Goal: Task Accomplishment & Management: Use online tool/utility

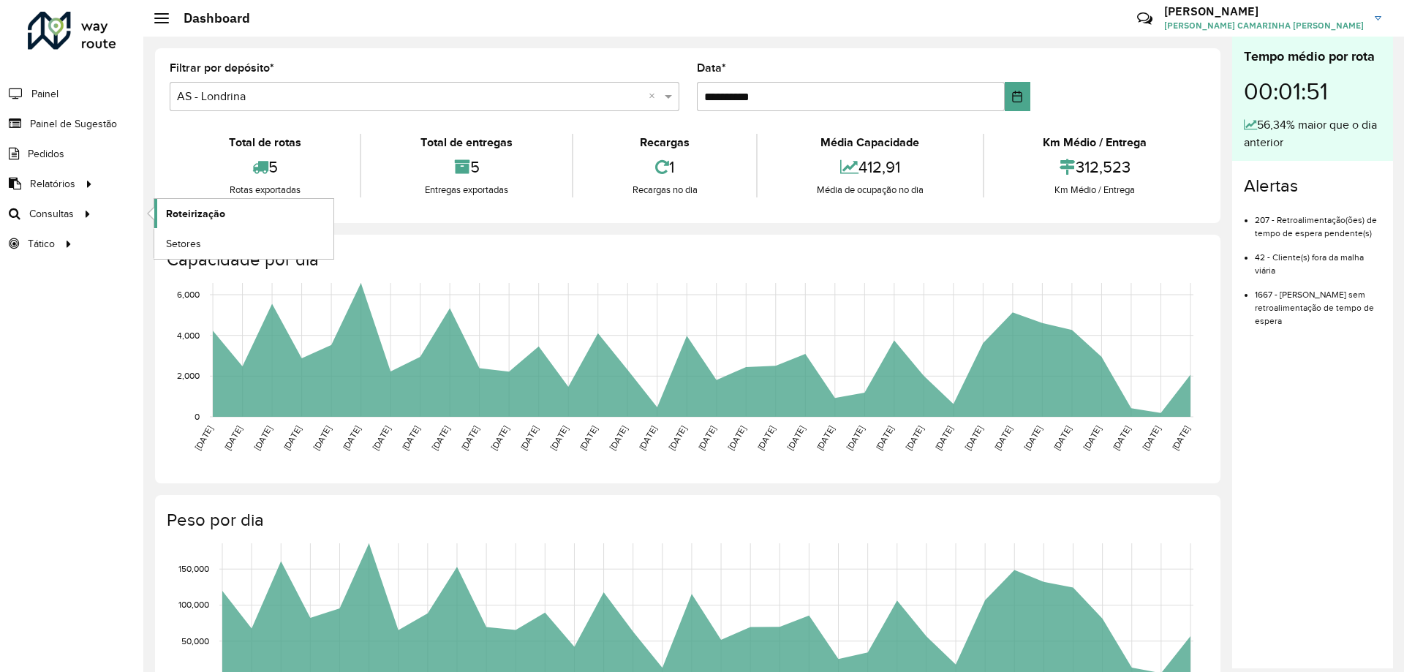
click at [199, 214] on span "Roteirização" at bounding box center [195, 213] width 59 height 15
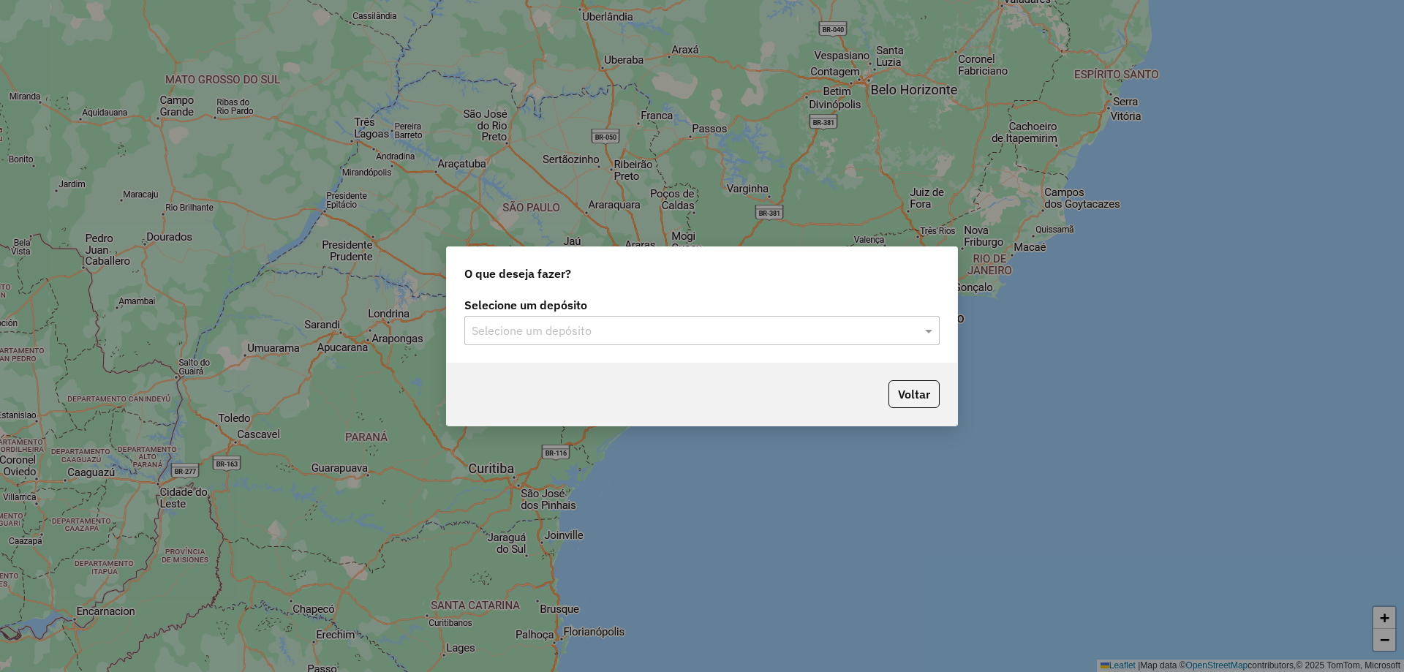
click at [642, 317] on div "Selecione um depósito" at bounding box center [701, 330] width 475 height 29
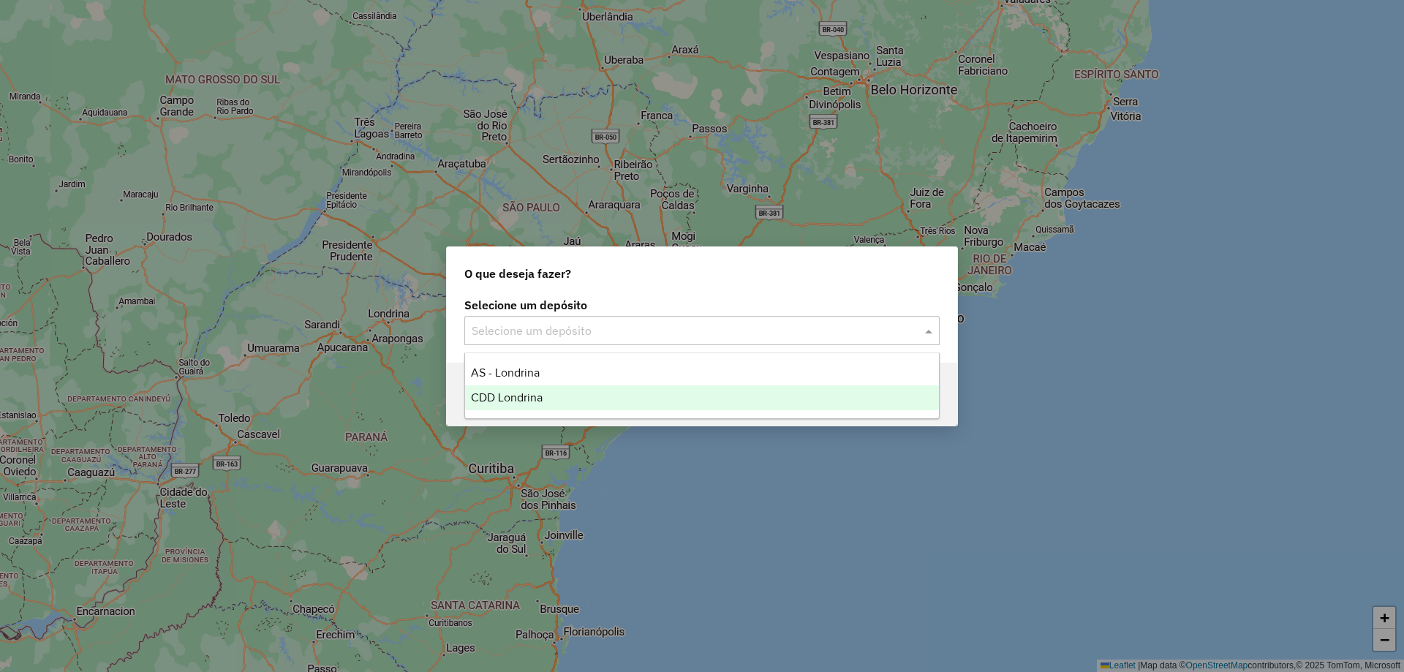
click at [535, 396] on span "CDD Londrina" at bounding box center [507, 397] width 72 height 12
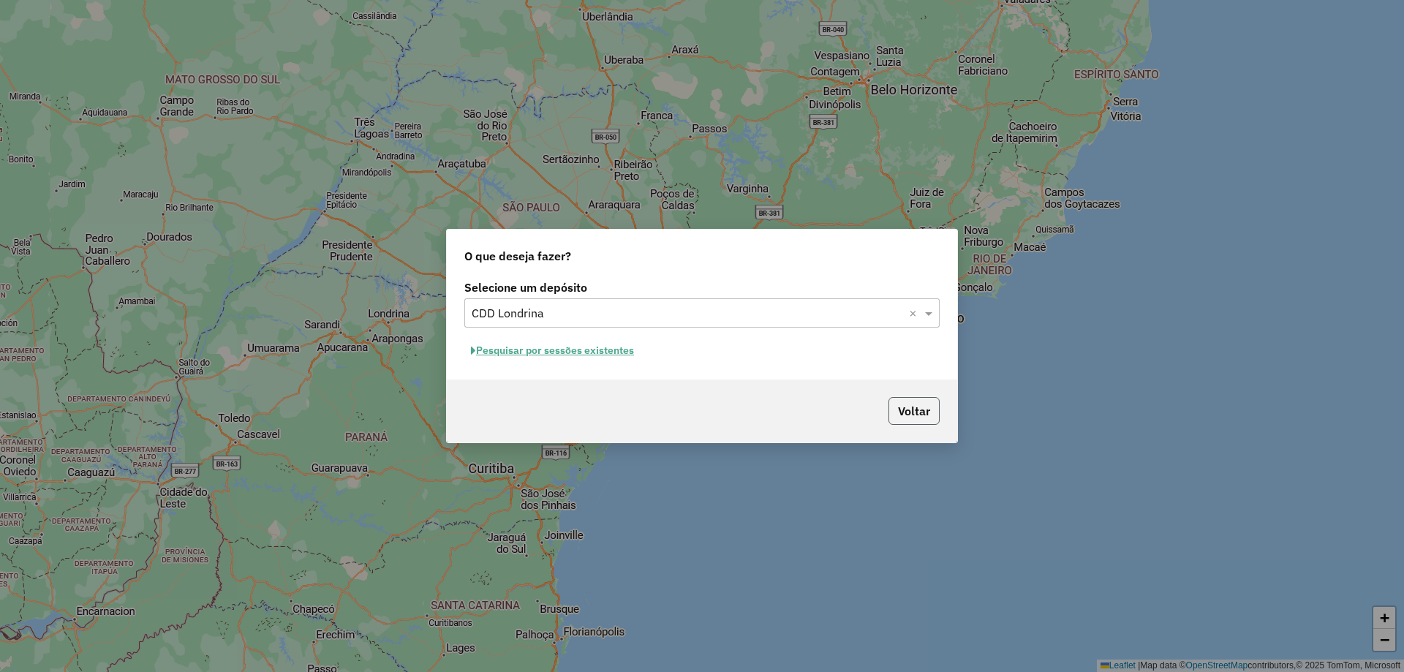
click at [922, 410] on button "Voltar" at bounding box center [914, 411] width 51 height 28
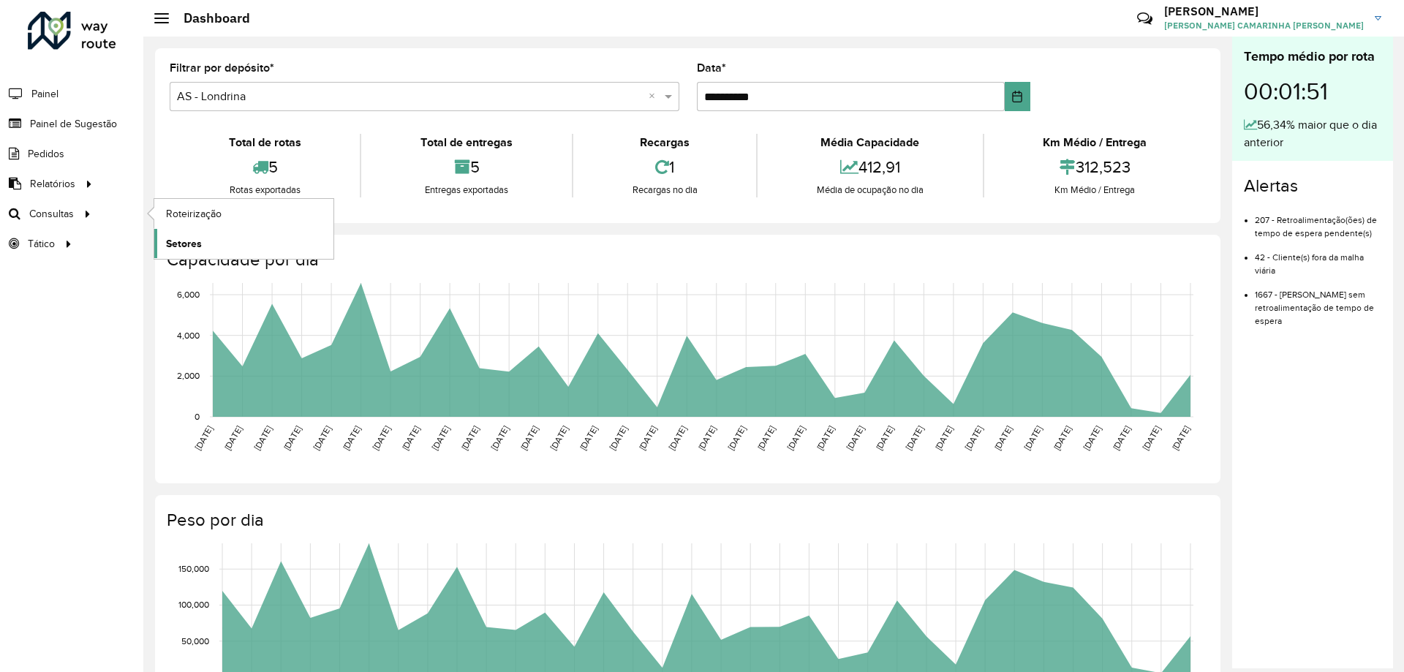
click at [208, 252] on link "Setores" at bounding box center [243, 243] width 179 height 29
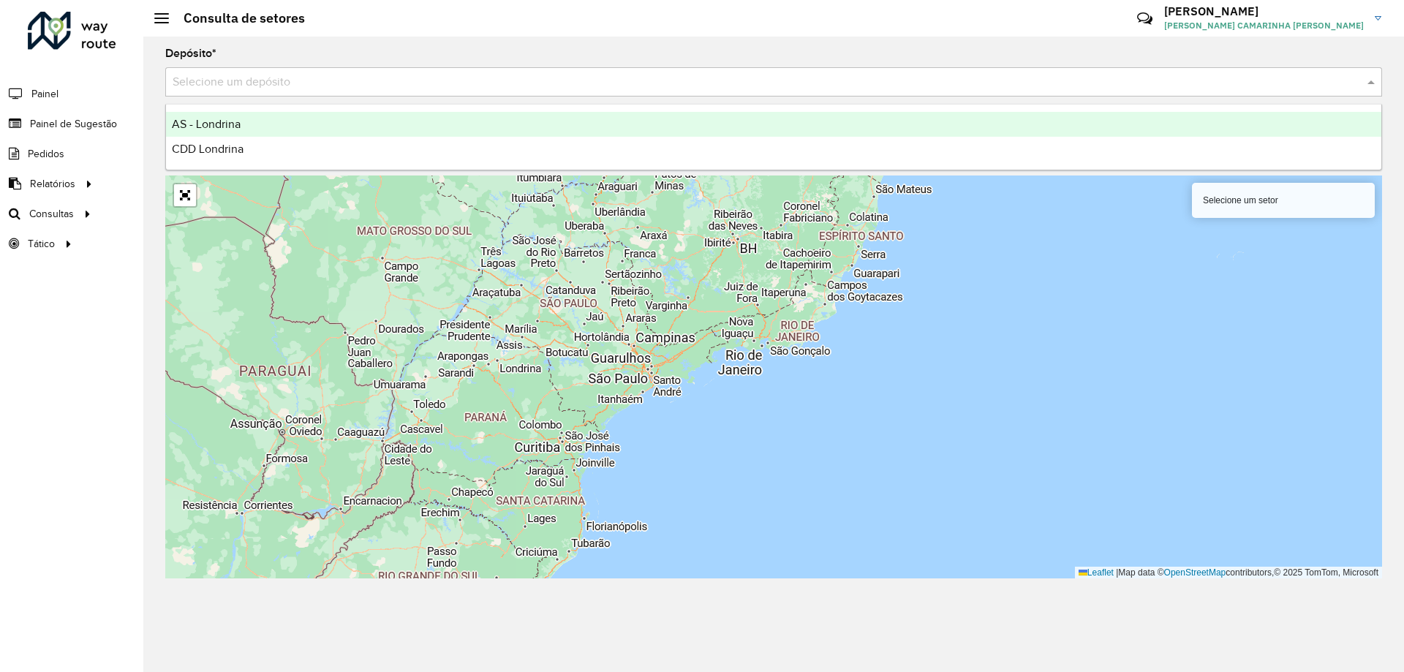
click at [304, 74] on input "text" at bounding box center [759, 83] width 1173 height 18
click at [245, 137] on div "CDD Londrina" at bounding box center [774, 149] width 1216 height 25
